Goal: Obtain resource: Obtain resource

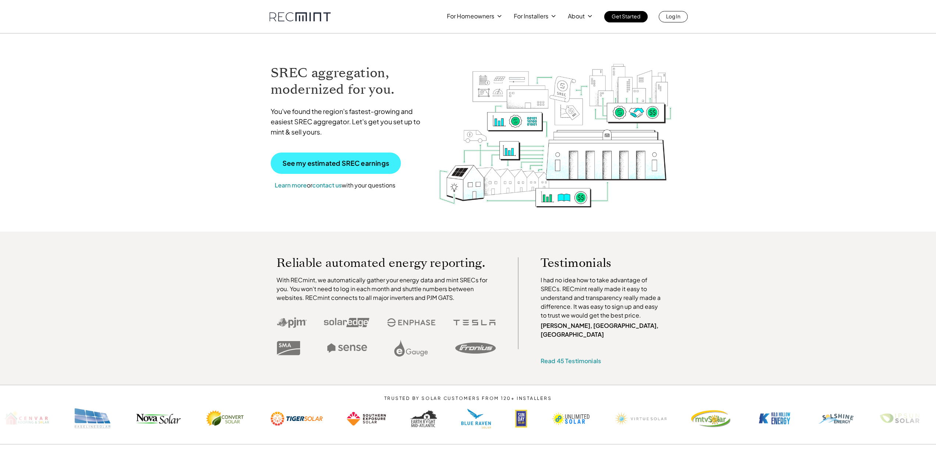
click at [303, 164] on p "See my estimated SREC earnings" at bounding box center [335, 163] width 107 height 7
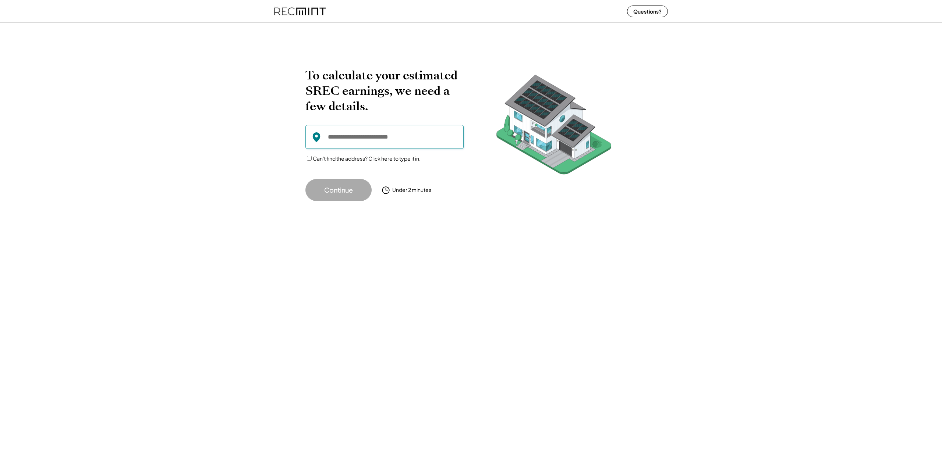
click at [383, 134] on input "input" at bounding box center [384, 137] width 158 height 24
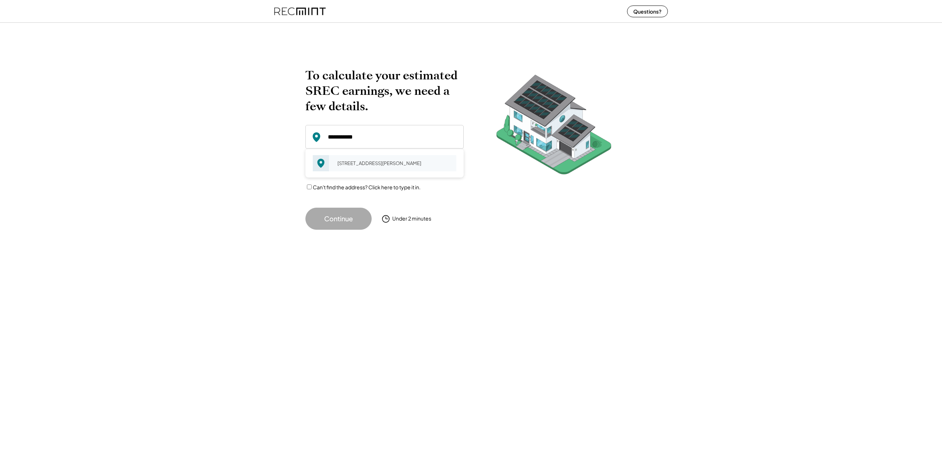
click at [353, 168] on div "[STREET_ADDRESS][PERSON_NAME]" at bounding box center [395, 163] width 124 height 10
type input "**********"
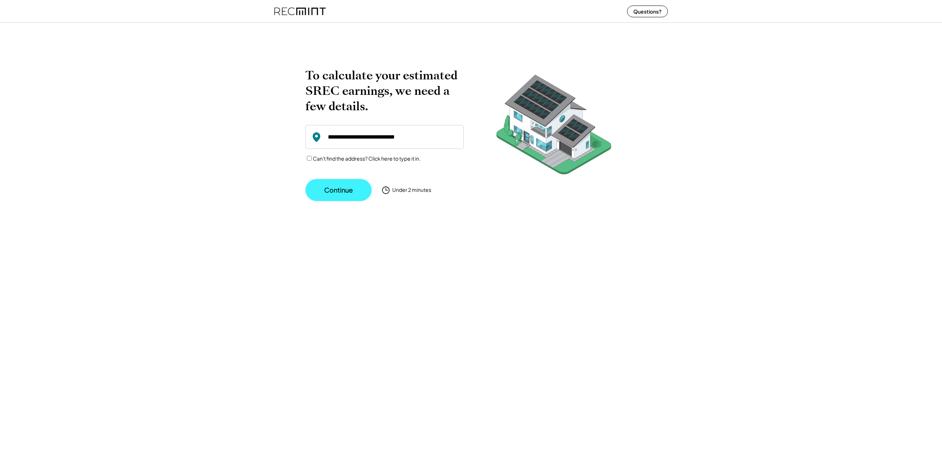
click at [352, 180] on button "Continue" at bounding box center [338, 190] width 66 height 22
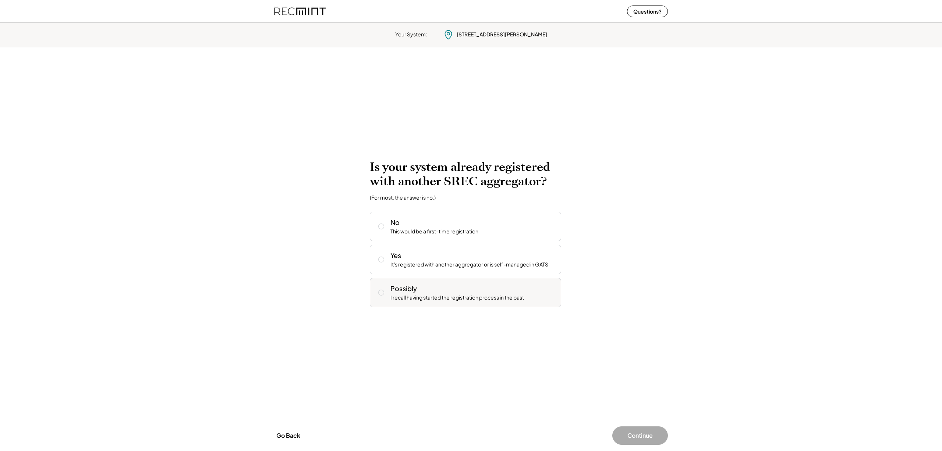
click at [378, 290] on icon at bounding box center [380, 292] width 7 height 7
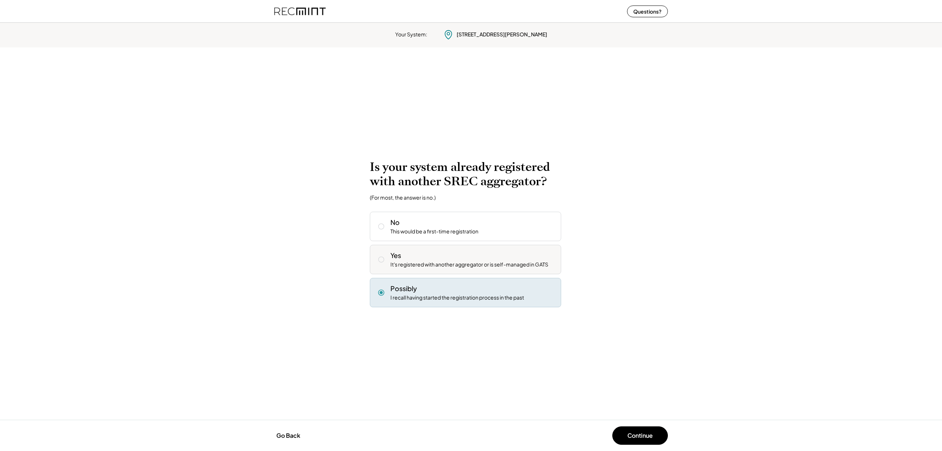
click at [376, 261] on button at bounding box center [381, 259] width 11 height 11
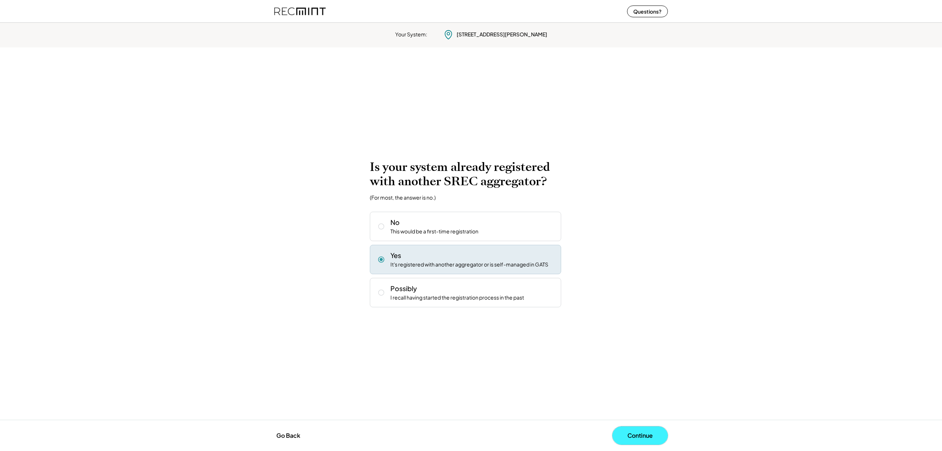
click at [632, 444] on button "Continue" at bounding box center [640, 436] width 56 height 18
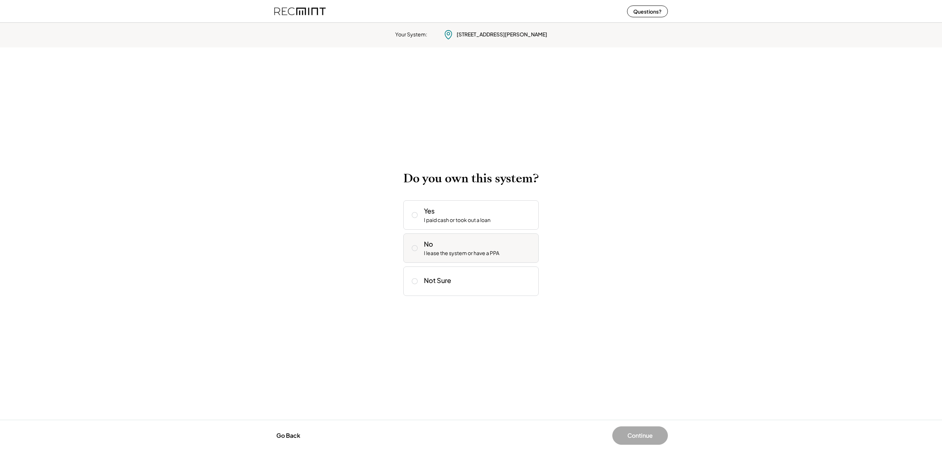
click at [419, 240] on div "No I lease the system or have a PPA" at bounding box center [470, 248] width 135 height 29
click at [643, 441] on button "Continue" at bounding box center [640, 436] width 56 height 18
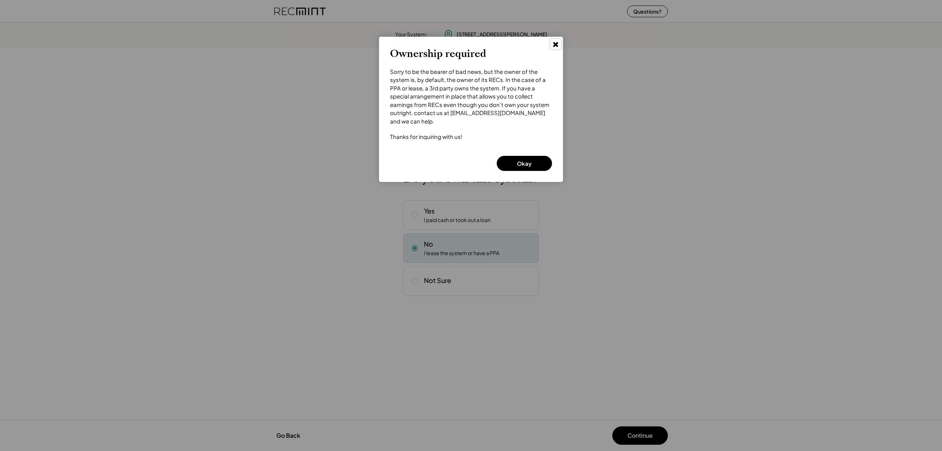
click at [556, 44] on use at bounding box center [555, 44] width 5 height 5
